Goal: Navigation & Orientation: Find specific page/section

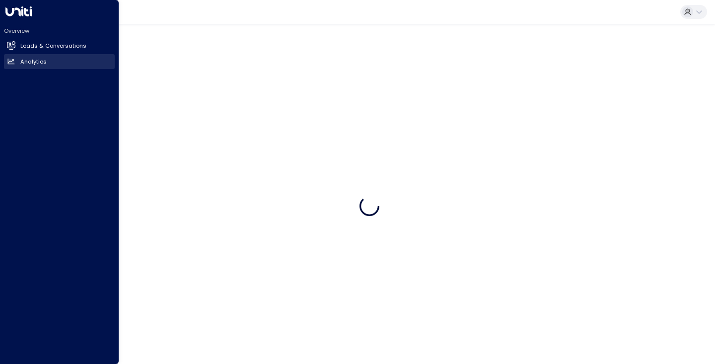
click at [32, 58] on h2 "Analytics" at bounding box center [33, 62] width 26 height 8
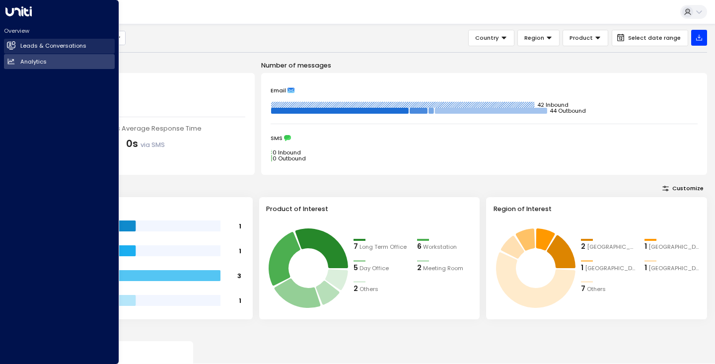
click at [33, 44] on h2 "Leads & Conversations" at bounding box center [53, 46] width 66 height 8
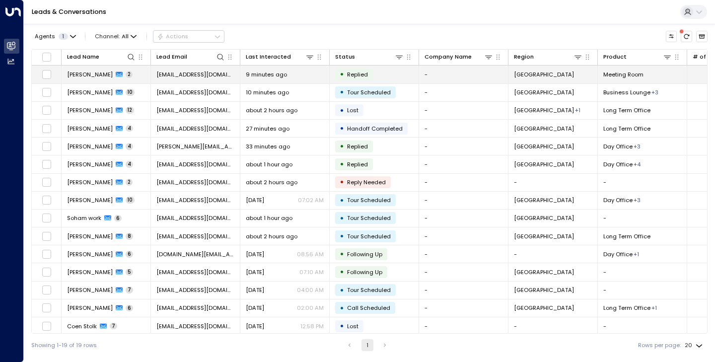
click at [75, 73] on span "[PERSON_NAME]" at bounding box center [90, 75] width 46 height 8
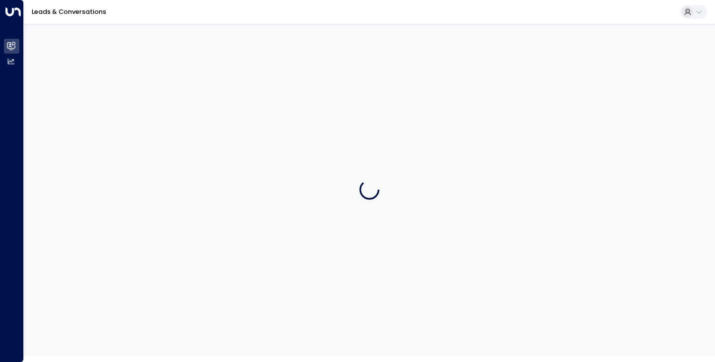
click at [75, 73] on div at bounding box center [369, 190] width 691 height 332
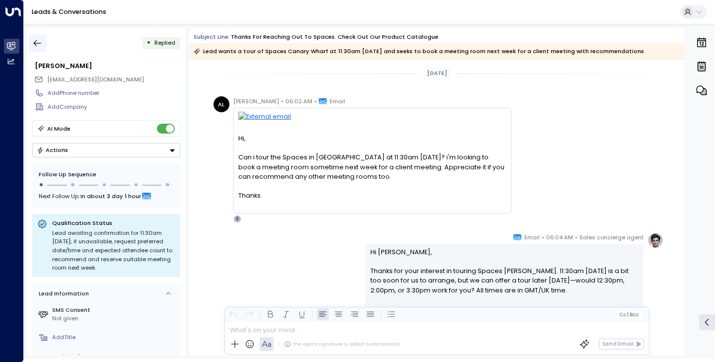
click at [36, 44] on icon "button" at bounding box center [37, 43] width 10 height 10
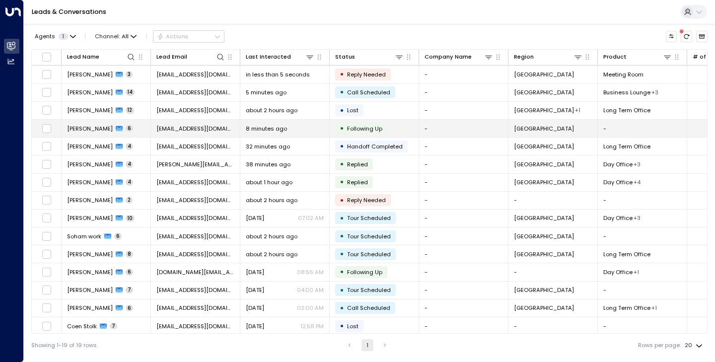
click at [93, 128] on span "[PERSON_NAME]" at bounding box center [90, 129] width 46 height 8
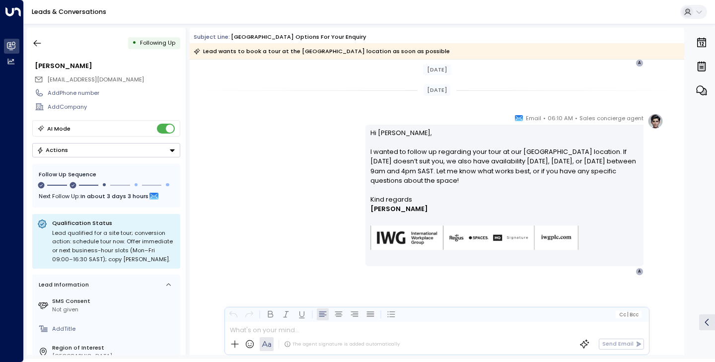
scroll to position [991, 0]
click at [42, 39] on icon "button" at bounding box center [37, 43] width 10 height 10
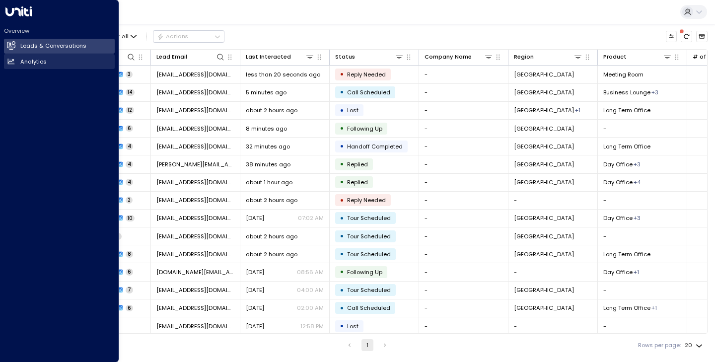
click at [31, 61] on h2 "Analytics" at bounding box center [33, 62] width 26 height 8
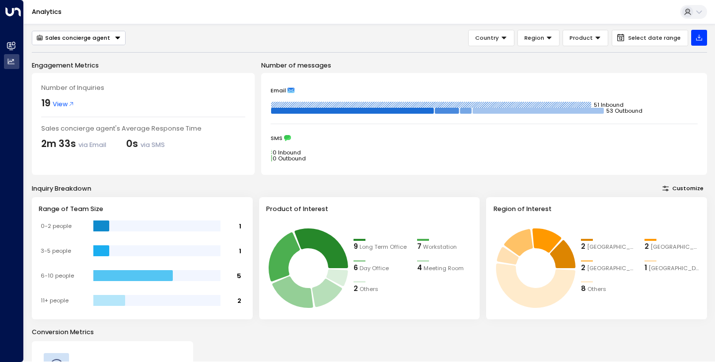
click at [104, 37] on div "Sales concierge agent" at bounding box center [73, 37] width 74 height 7
click at [104, 38] on div "Sales concierge agent" at bounding box center [73, 37] width 74 height 7
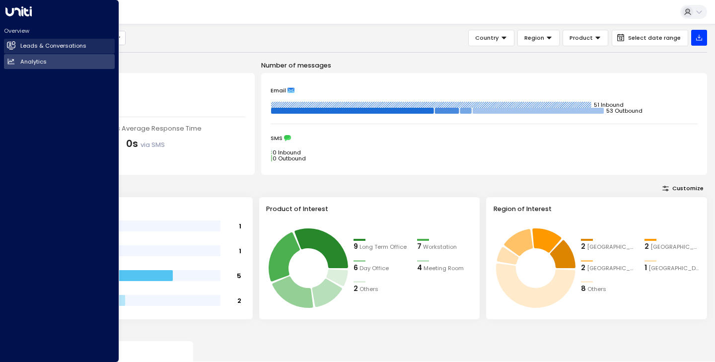
click at [33, 47] on h2 "Leads & Conversations" at bounding box center [53, 46] width 66 height 8
